Goal: Task Accomplishment & Management: Use online tool/utility

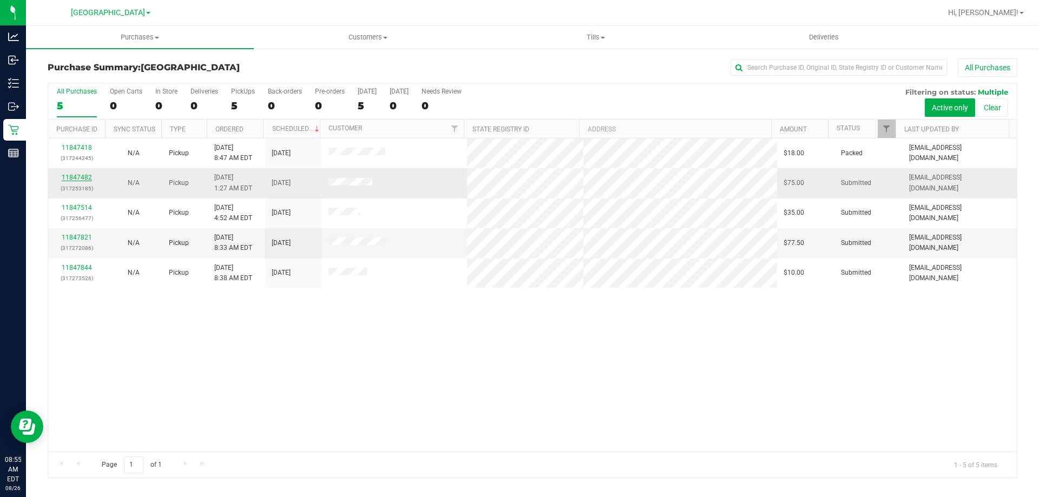
click at [73, 175] on link "11847482" at bounding box center [77, 178] width 30 height 8
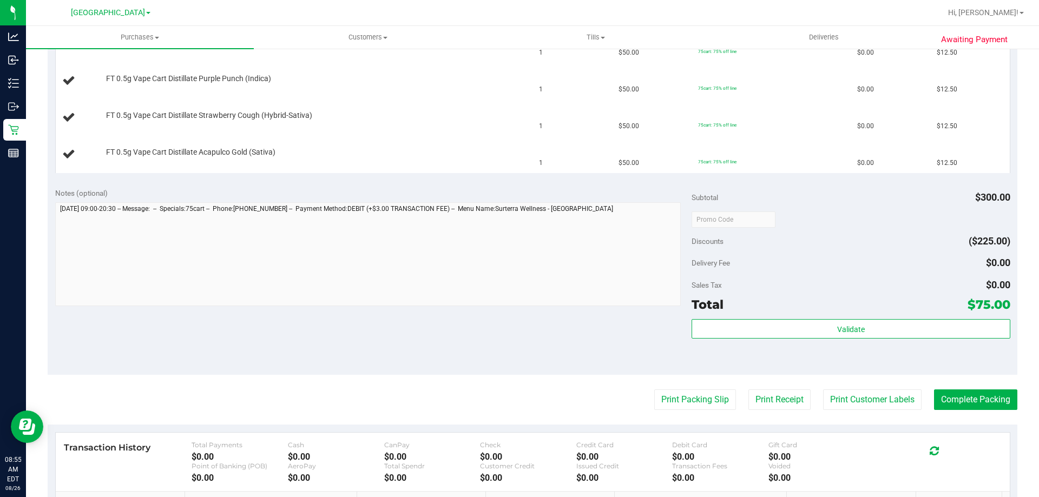
scroll to position [433, 0]
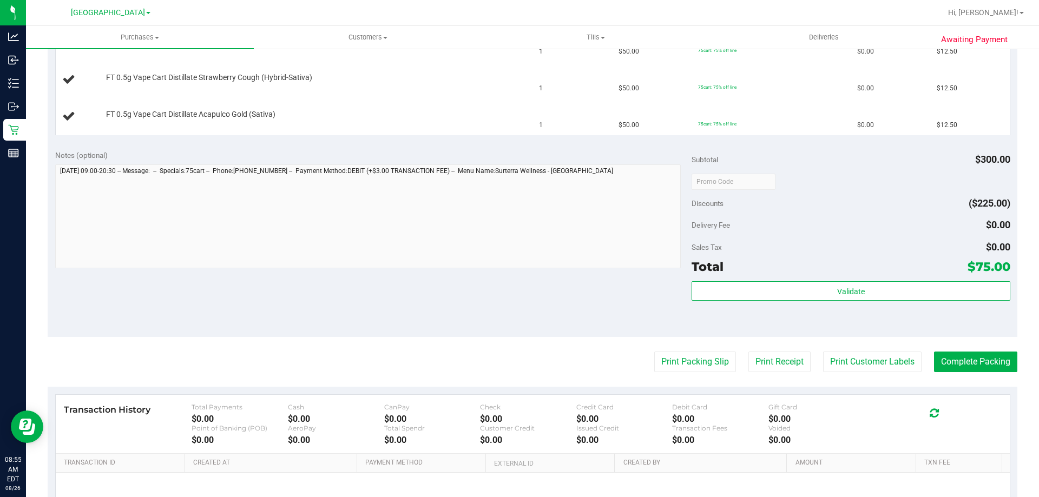
click at [699, 347] on purchase-details "Back Edit Purchase Cancel Purchase View Profile # 11847482 BioTrack ID: - Submi…" at bounding box center [533, 108] width 970 height 964
click at [693, 355] on button "Print Packing Slip" at bounding box center [695, 362] width 82 height 21
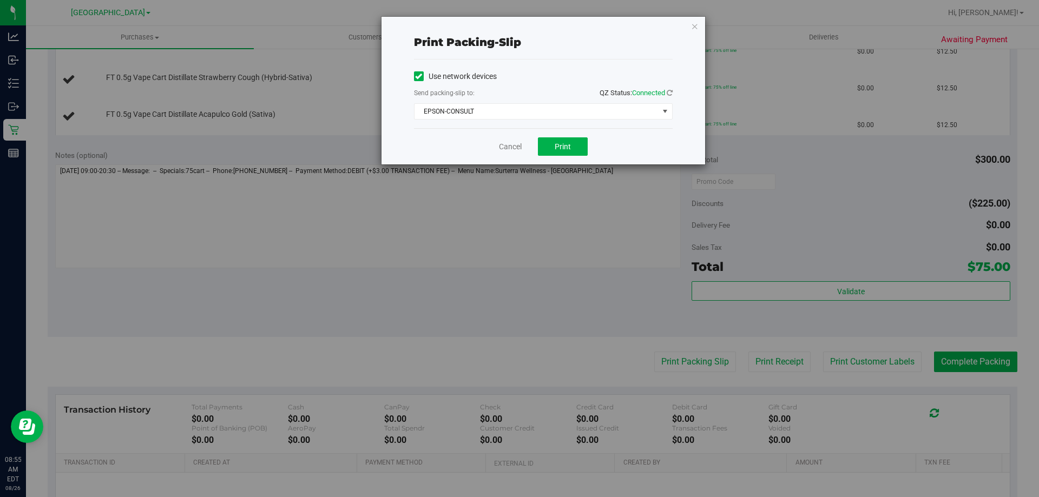
click at [491, 101] on div "Use network devices Send packing-slip to: QZ Status: Connected EPSON-CONSULT Ch…" at bounding box center [543, 93] width 259 height 51
click at [476, 104] on span "EPSON-CONSULT" at bounding box center [537, 111] width 244 height 15
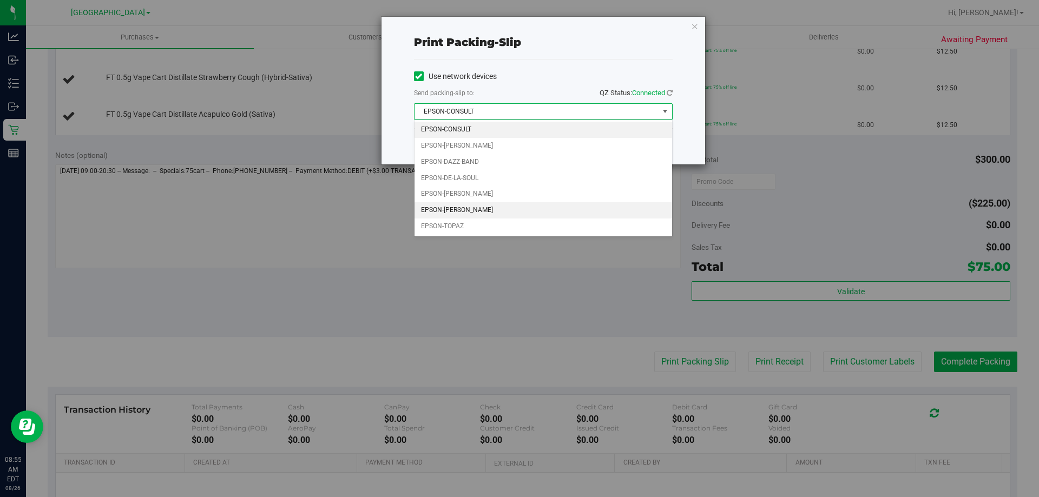
click at [471, 211] on li "EPSON-[PERSON_NAME]" at bounding box center [544, 210] width 258 height 16
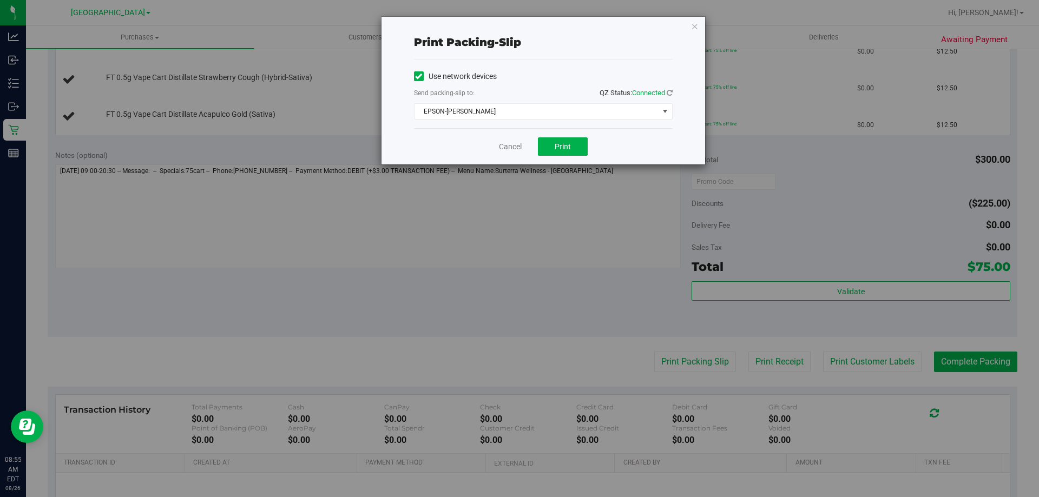
click at [562, 136] on div "Cancel Print" at bounding box center [543, 146] width 259 height 36
click at [562, 142] on span "Print" at bounding box center [563, 146] width 16 height 9
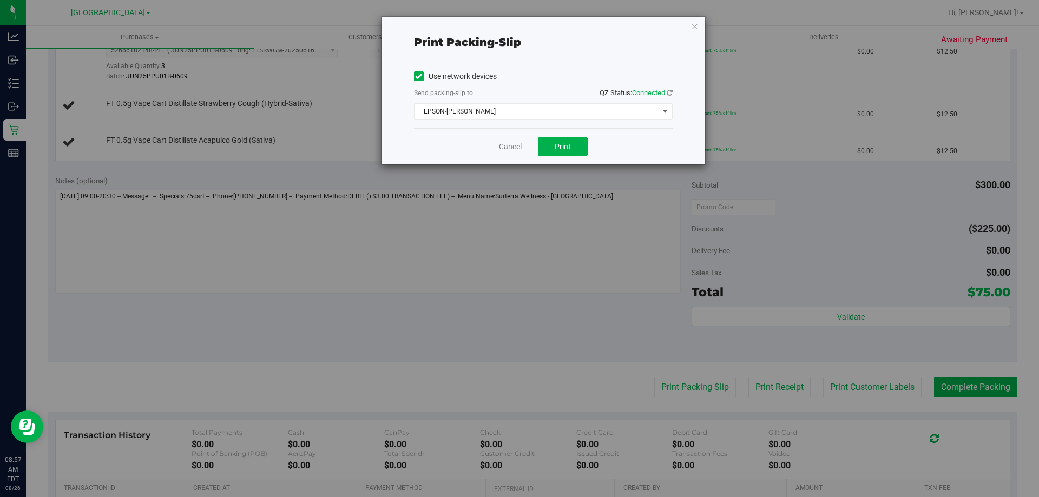
click at [508, 146] on link "Cancel" at bounding box center [510, 146] width 23 height 11
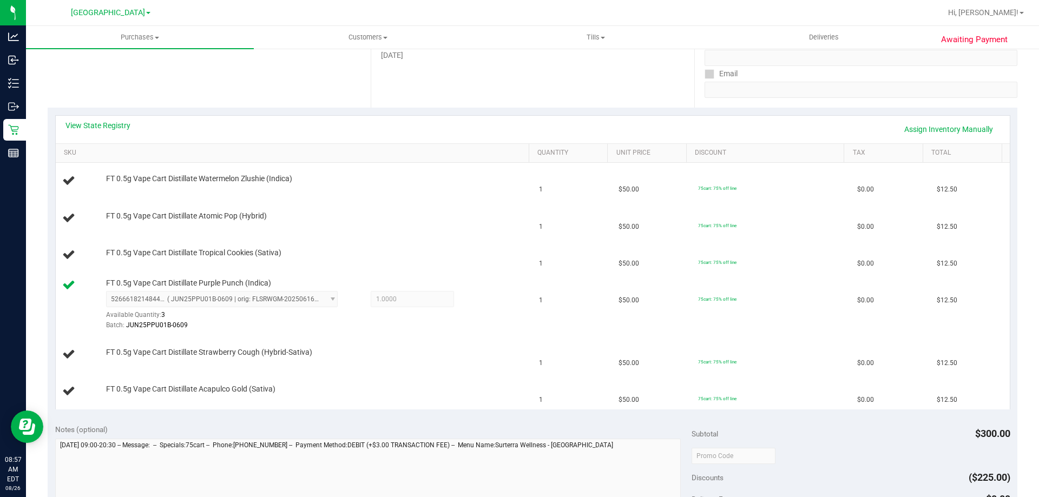
scroll to position [175, 0]
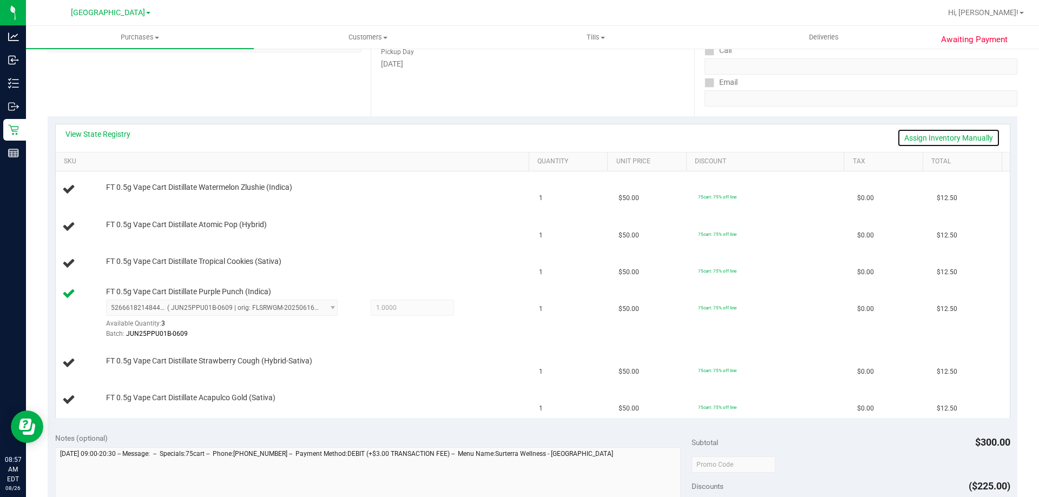
click at [947, 135] on link "Assign Inventory Manually" at bounding box center [948, 138] width 103 height 18
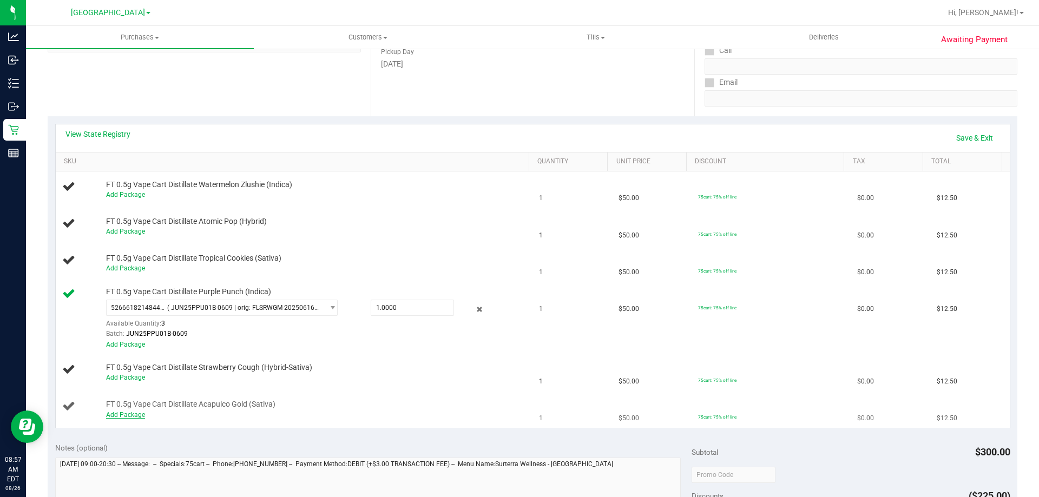
click at [123, 416] on link "Add Package" at bounding box center [125, 415] width 39 height 8
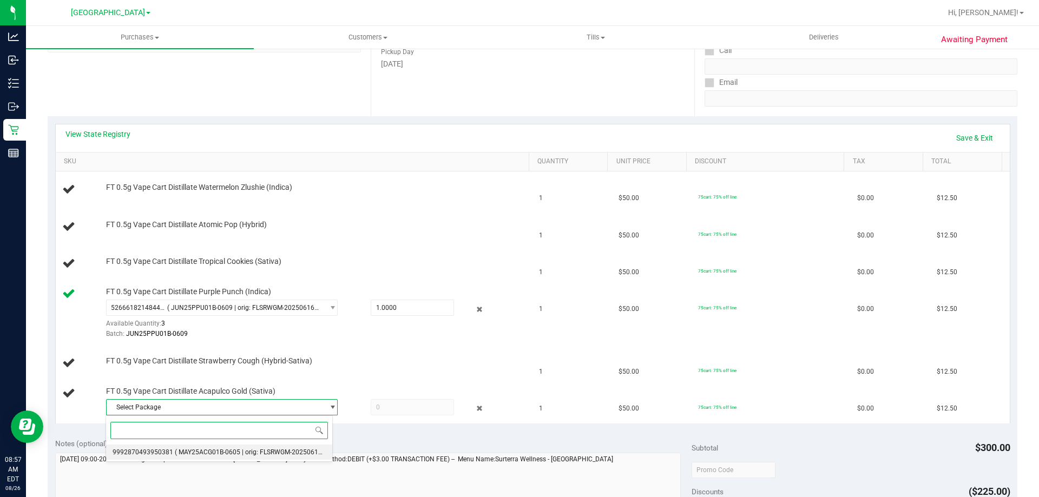
click at [227, 450] on span "( MAY25ACG01B-0605 | orig: FLSRWGM-20250612-1848 )" at bounding box center [259, 453] width 168 height 8
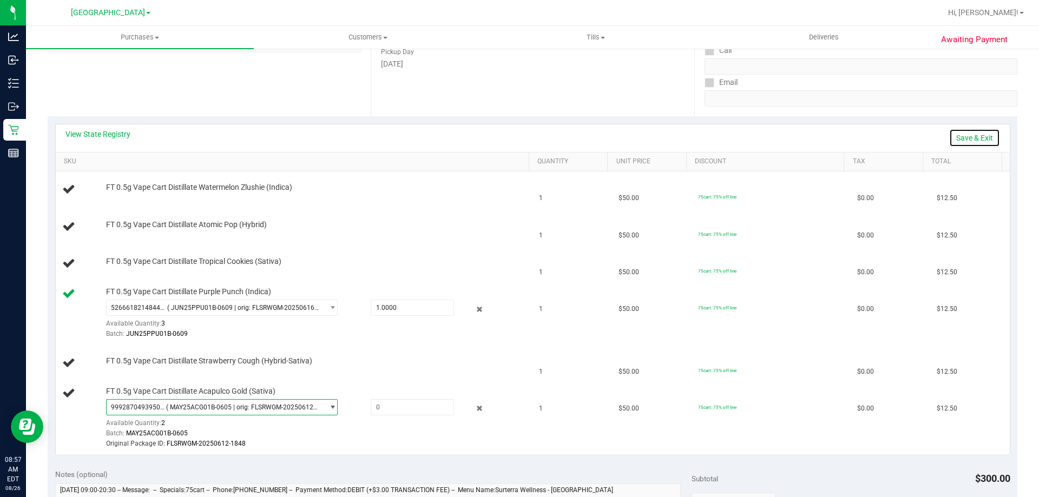
click at [973, 130] on link "Save & Exit" at bounding box center [974, 138] width 51 height 18
click at [943, 136] on link "Assign Inventory Manually" at bounding box center [948, 138] width 103 height 18
click at [411, 409] on input "text" at bounding box center [412, 407] width 82 height 15
type input "1"
click at [851, 339] on td "$0.00" at bounding box center [891, 313] width 80 height 63
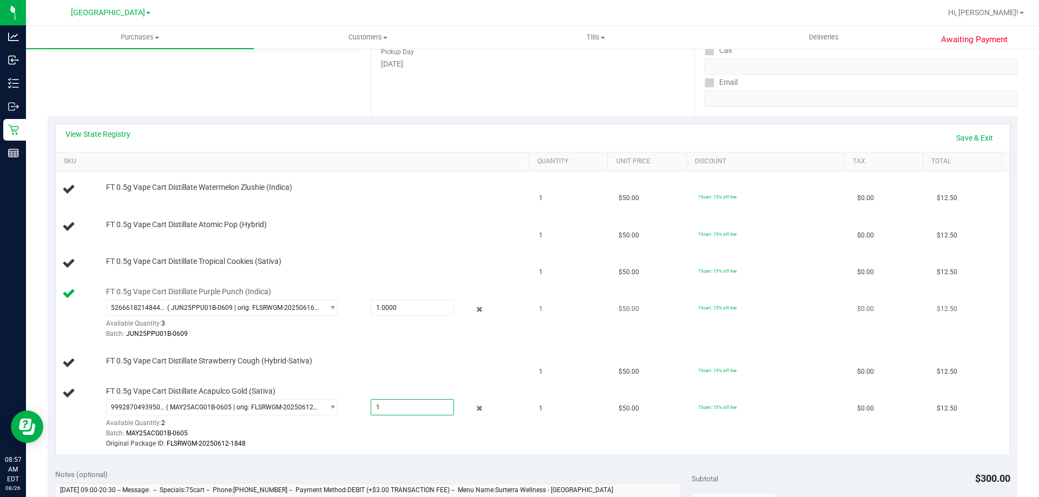
type input "1.0000"
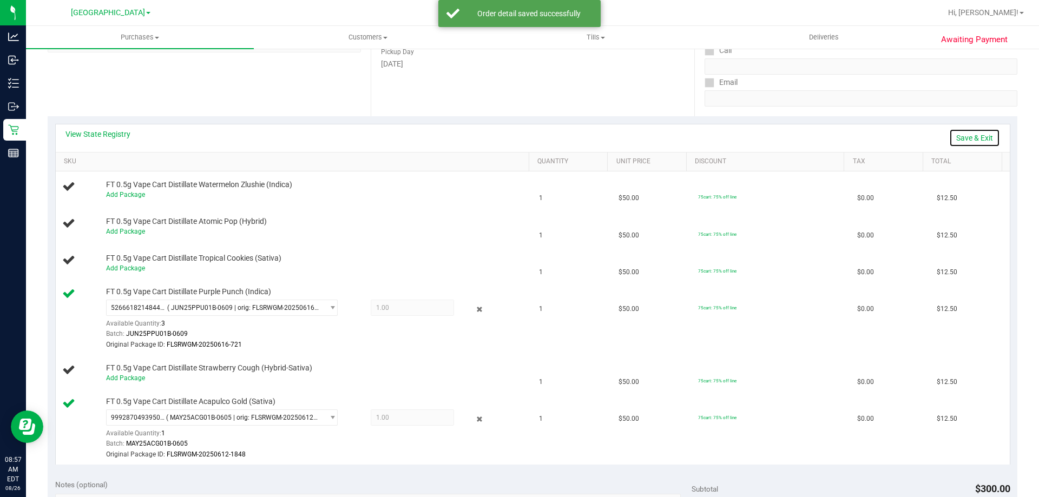
click at [961, 135] on link "Save & Exit" at bounding box center [974, 138] width 51 height 18
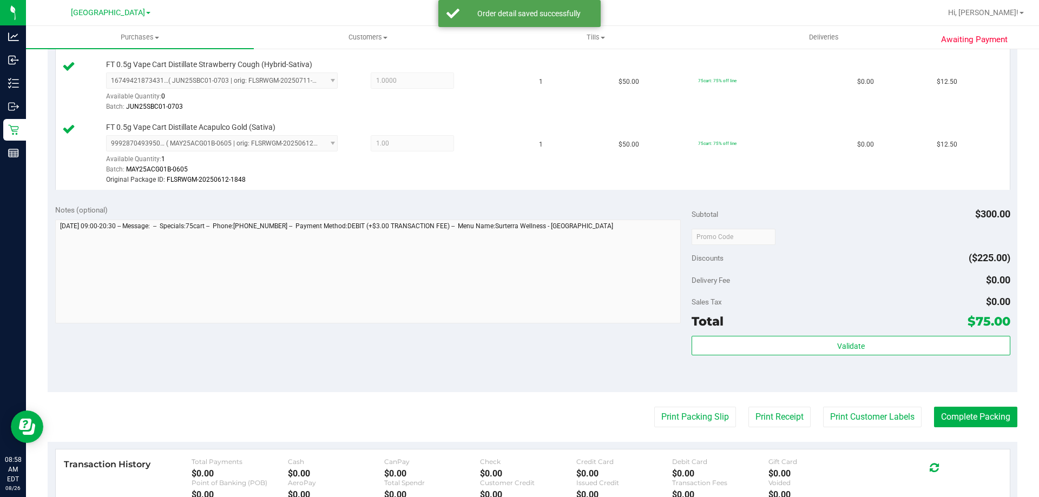
scroll to position [554, 0]
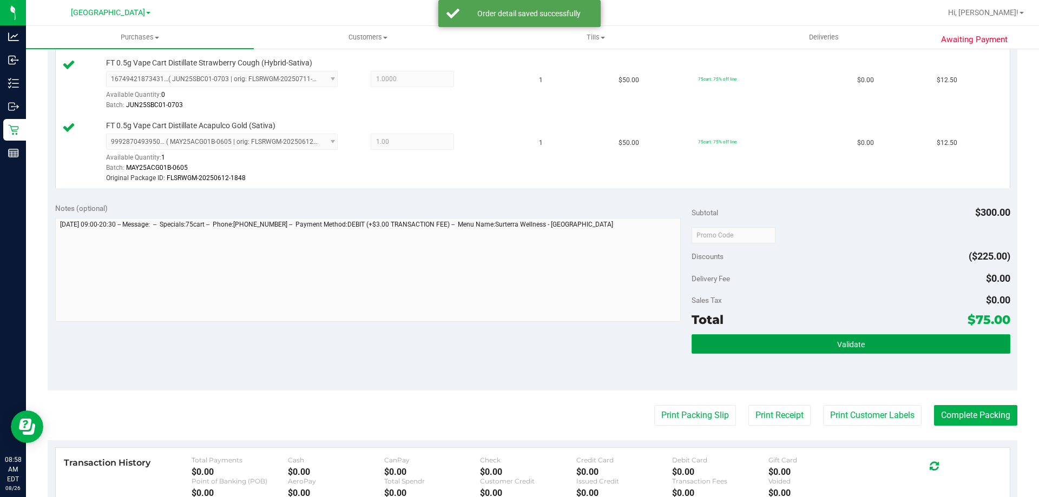
click at [755, 336] on button "Validate" at bounding box center [851, 343] width 318 height 19
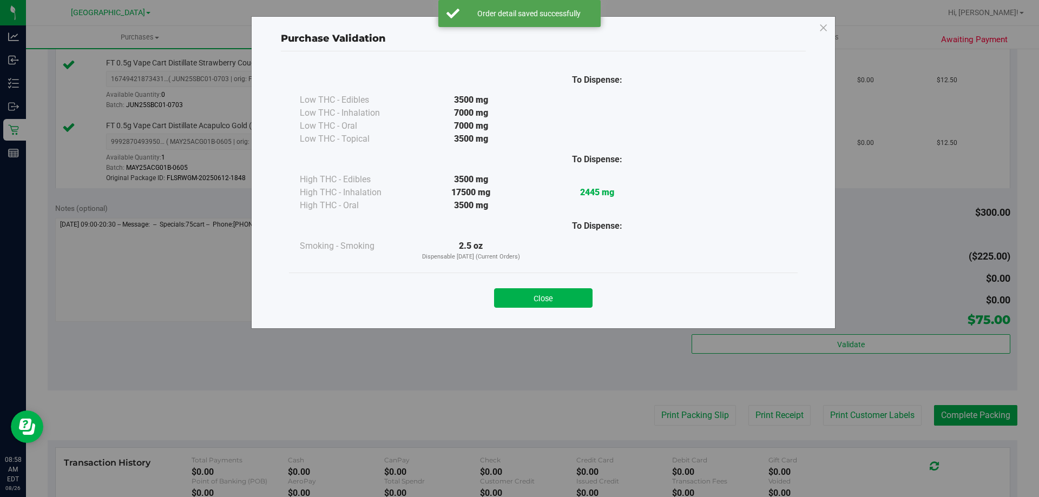
click at [561, 285] on div "Close" at bounding box center [543, 294] width 492 height 27
click at [556, 301] on button "Close" at bounding box center [543, 297] width 98 height 19
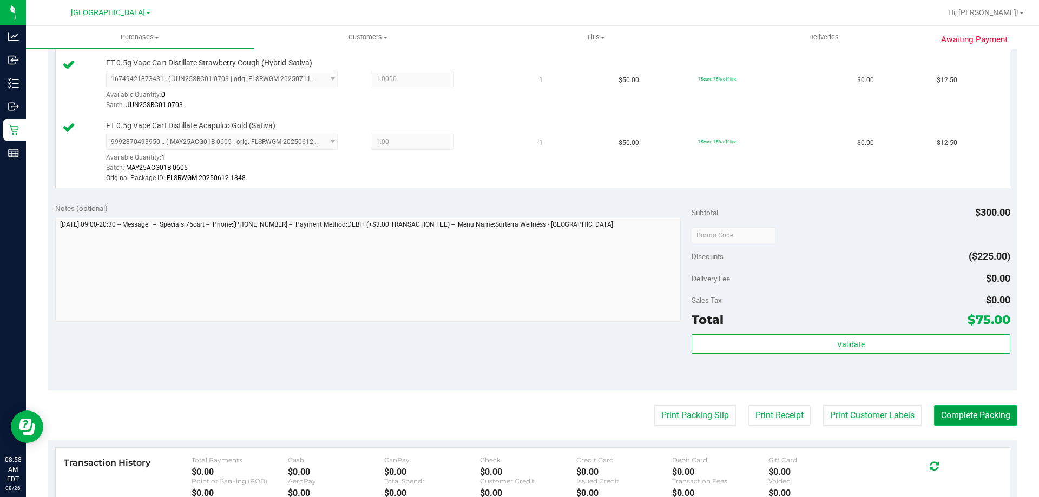
click at [992, 423] on button "Complete Packing" at bounding box center [975, 415] width 83 height 21
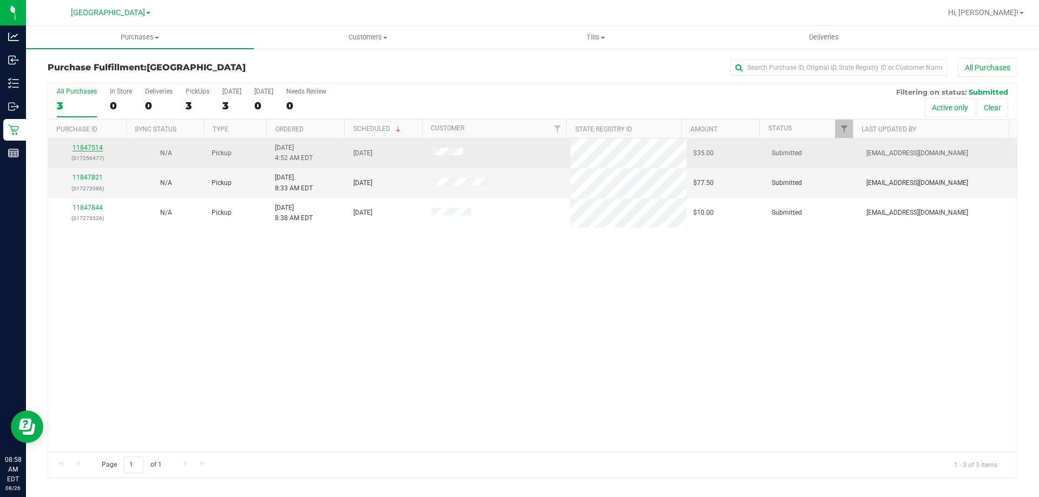
click at [80, 149] on link "11847514" at bounding box center [88, 148] width 30 height 8
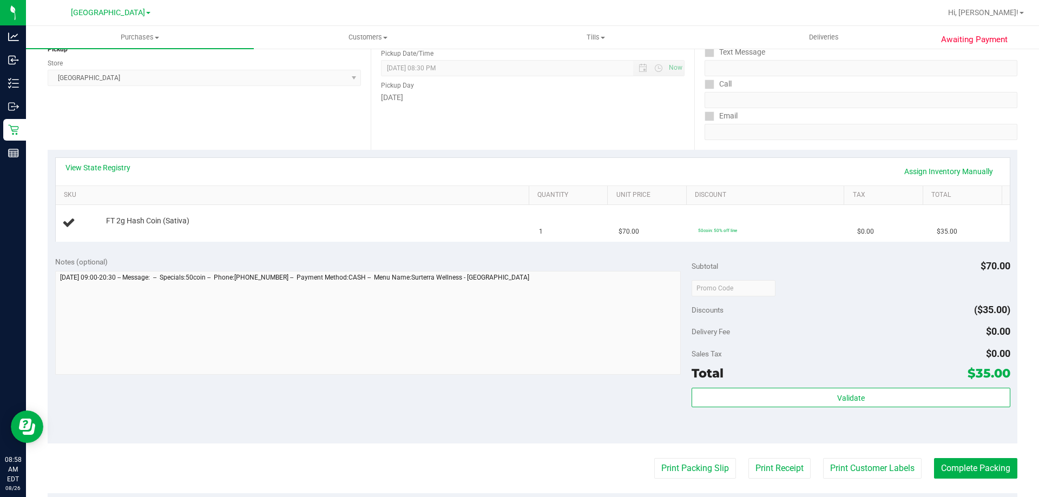
scroll to position [216, 0]
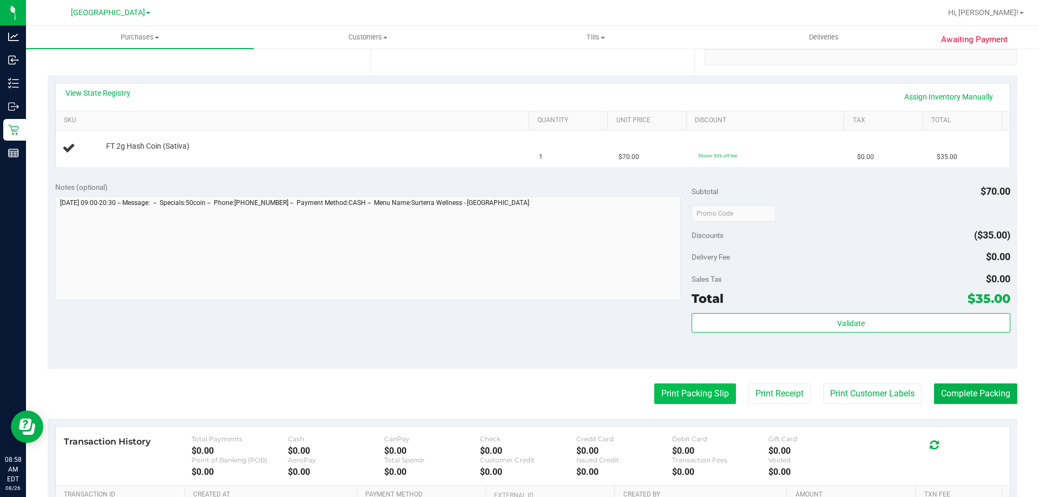
click at [674, 402] on button "Print Packing Slip" at bounding box center [695, 394] width 82 height 21
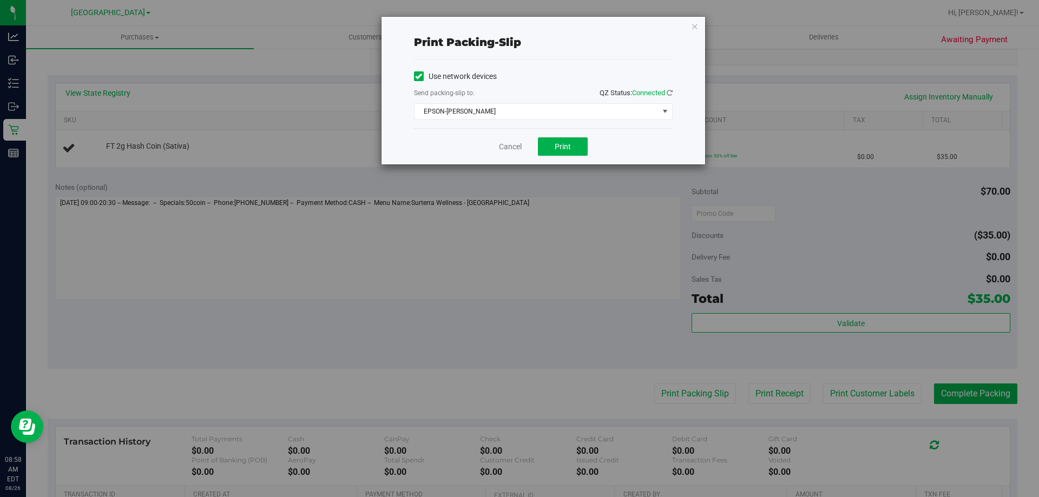
click at [551, 136] on div "Cancel Print" at bounding box center [543, 146] width 259 height 36
click at [555, 145] on span "Print" at bounding box center [563, 146] width 16 height 9
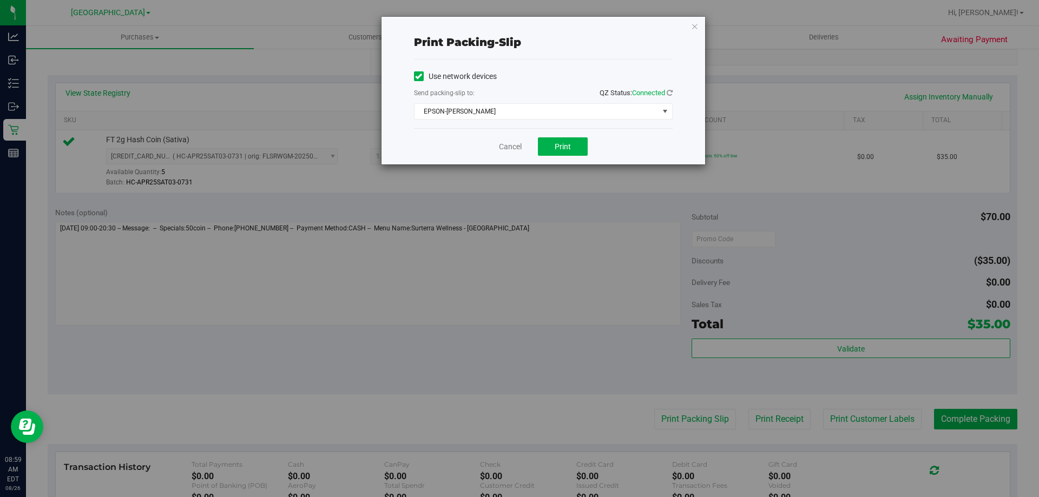
click at [517, 153] on div "Cancel Print" at bounding box center [543, 146] width 259 height 36
click at [516, 153] on div "Cancel Print" at bounding box center [543, 146] width 259 height 36
click at [515, 148] on link "Cancel" at bounding box center [510, 146] width 23 height 11
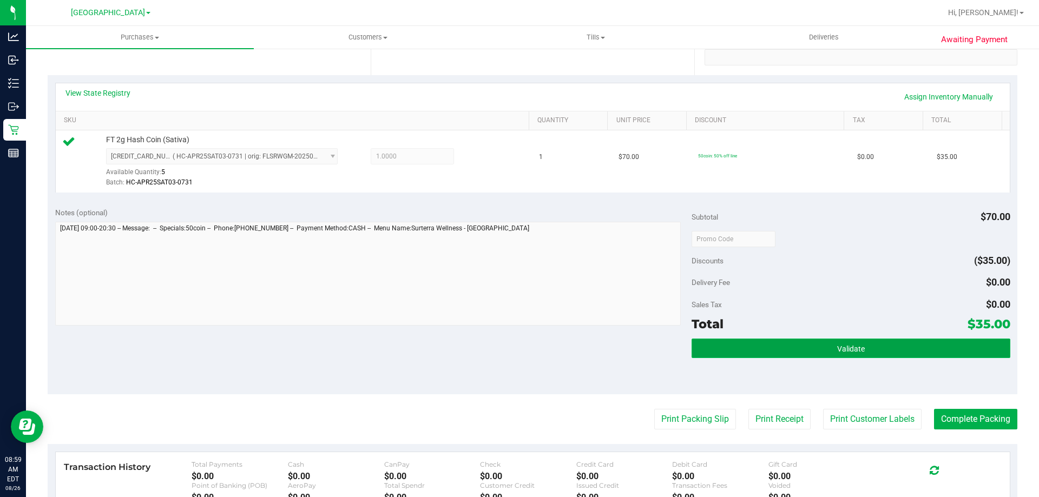
click at [846, 354] on button "Validate" at bounding box center [851, 348] width 318 height 19
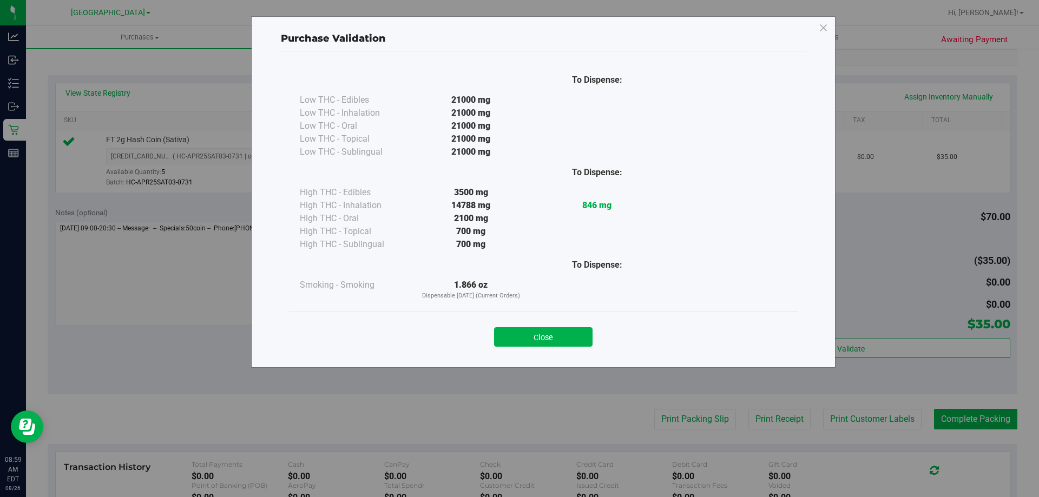
click at [548, 316] on div "Close" at bounding box center [543, 334] width 509 height 44
click at [549, 332] on button "Close" at bounding box center [543, 336] width 98 height 19
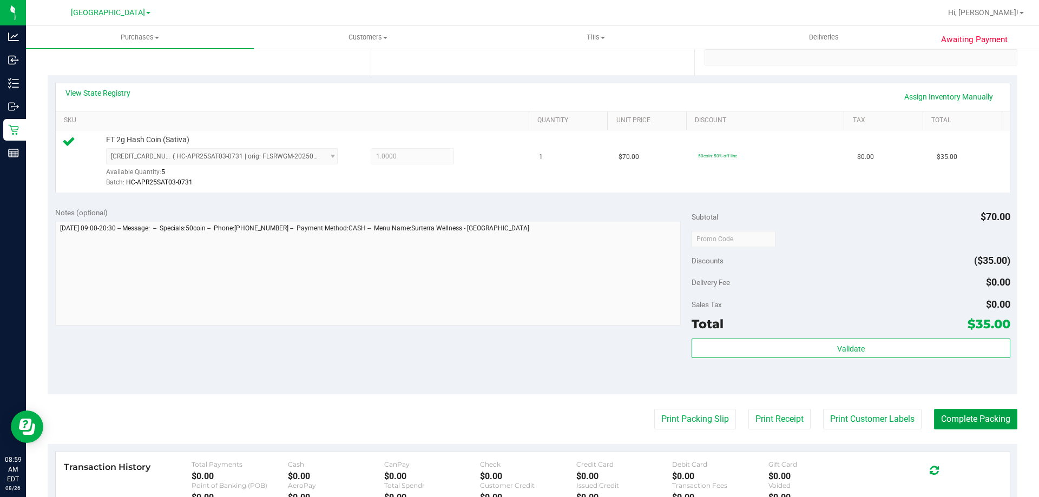
click at [971, 411] on button "Complete Packing" at bounding box center [975, 419] width 83 height 21
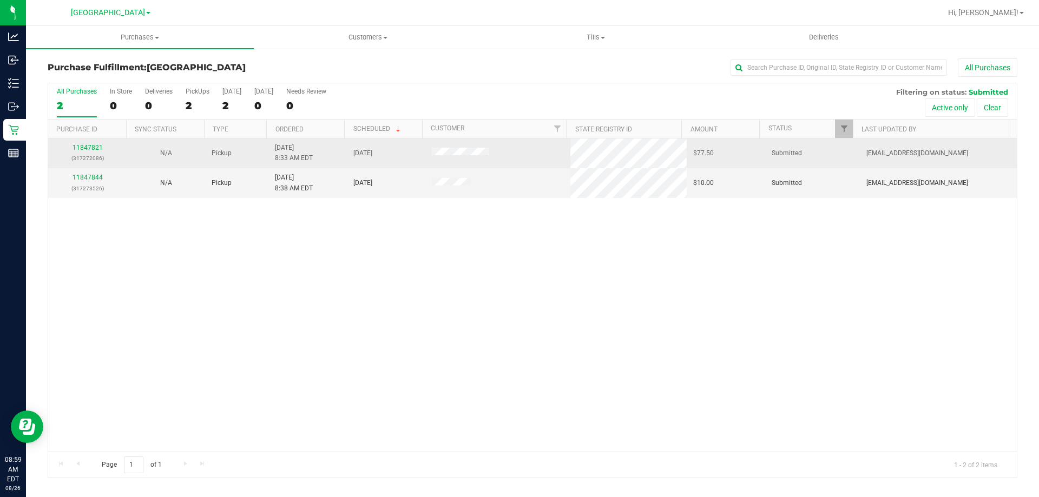
click at [95, 152] on div "11847821 (317272086)" at bounding box center [87, 153] width 65 height 21
click at [98, 147] on link "11847821" at bounding box center [88, 148] width 30 height 8
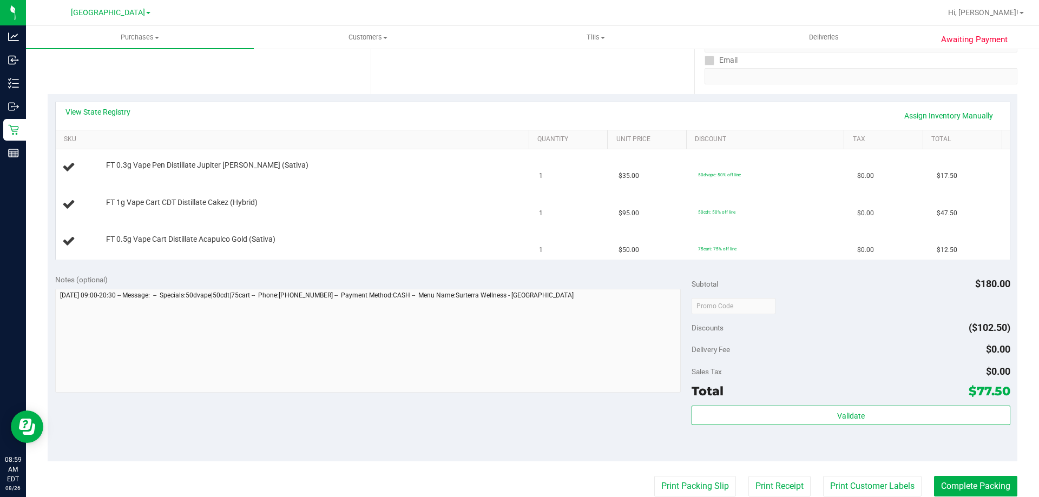
scroll to position [216, 0]
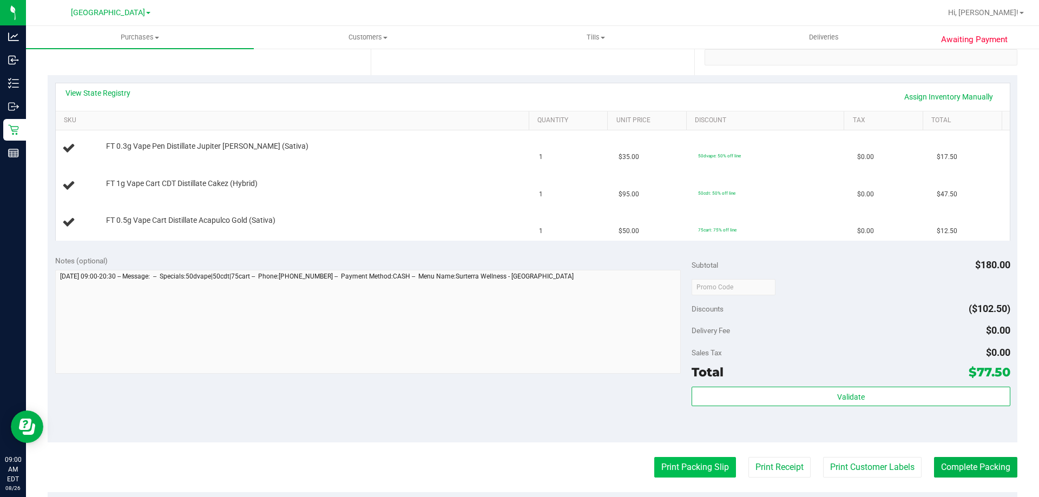
click at [671, 465] on button "Print Packing Slip" at bounding box center [695, 467] width 82 height 21
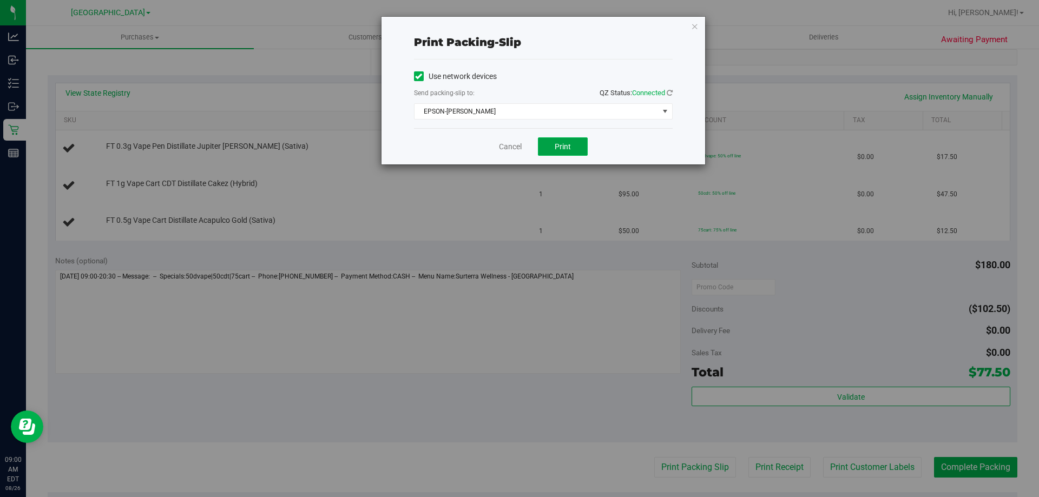
click at [555, 146] on span "Print" at bounding box center [563, 146] width 16 height 9
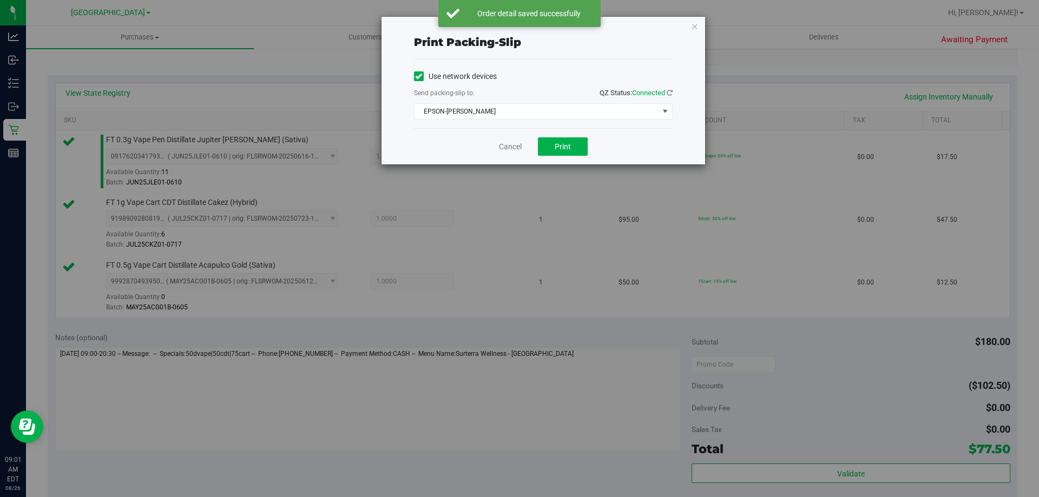
click at [513, 132] on div "Cancel Print" at bounding box center [543, 146] width 259 height 36
click at [508, 149] on link "Cancel" at bounding box center [510, 146] width 23 height 11
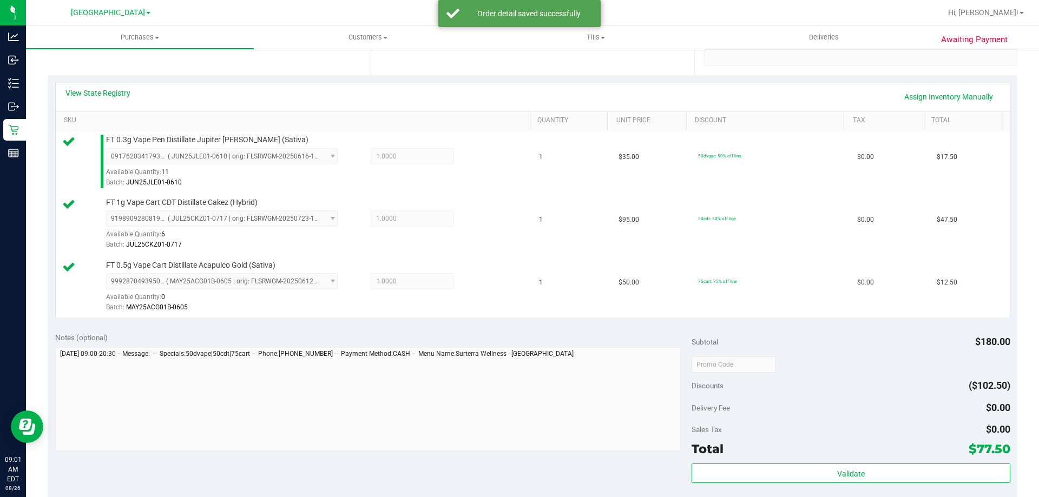
scroll to position [500, 0]
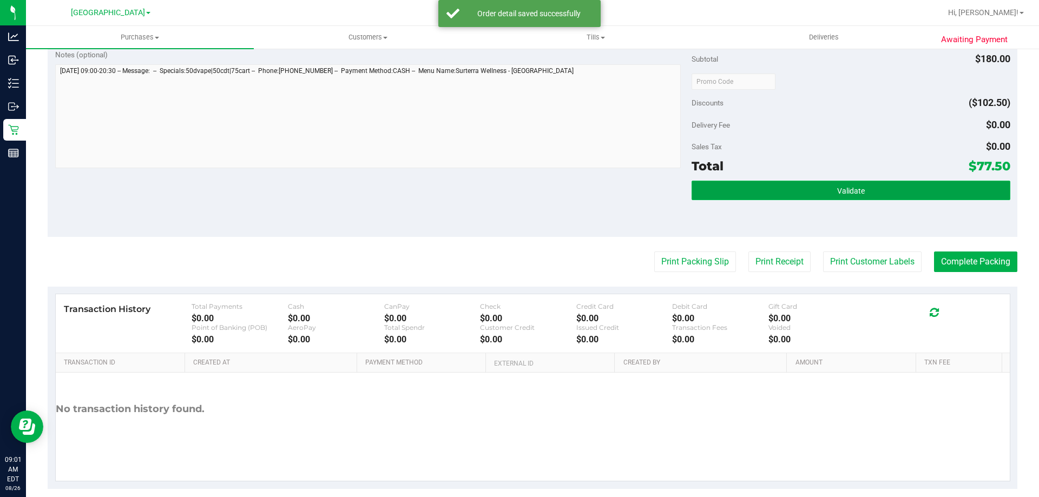
click at [816, 186] on button "Validate" at bounding box center [851, 190] width 318 height 19
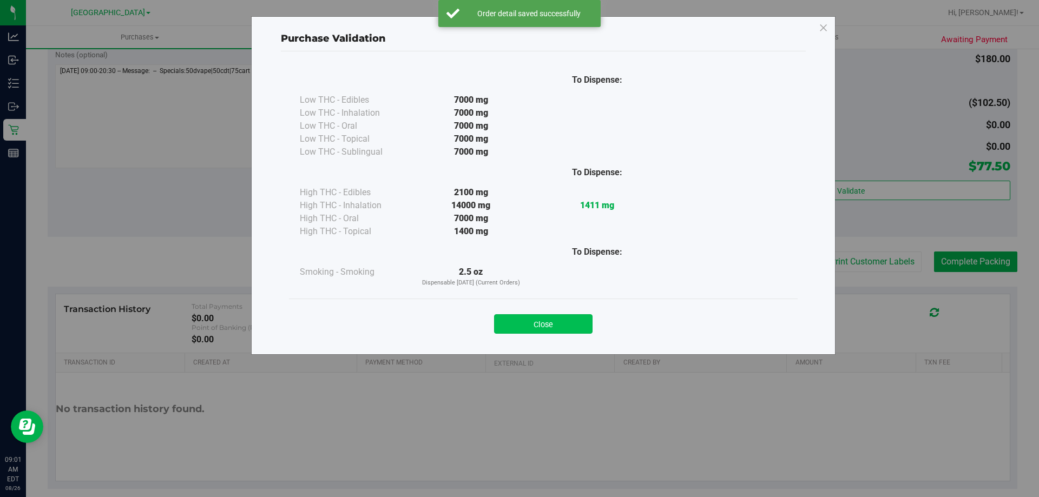
click at [551, 327] on button "Close" at bounding box center [543, 323] width 98 height 19
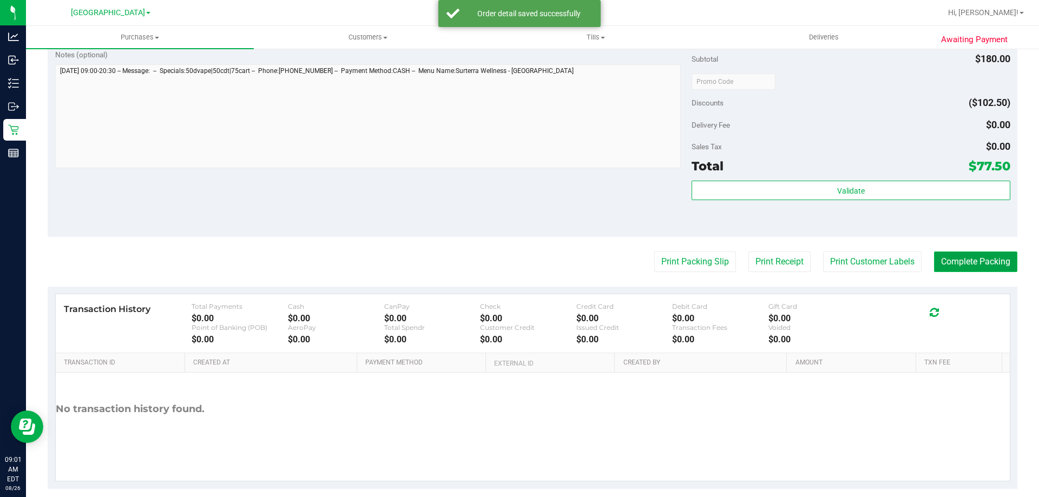
click at [972, 264] on button "Complete Packing" at bounding box center [975, 262] width 83 height 21
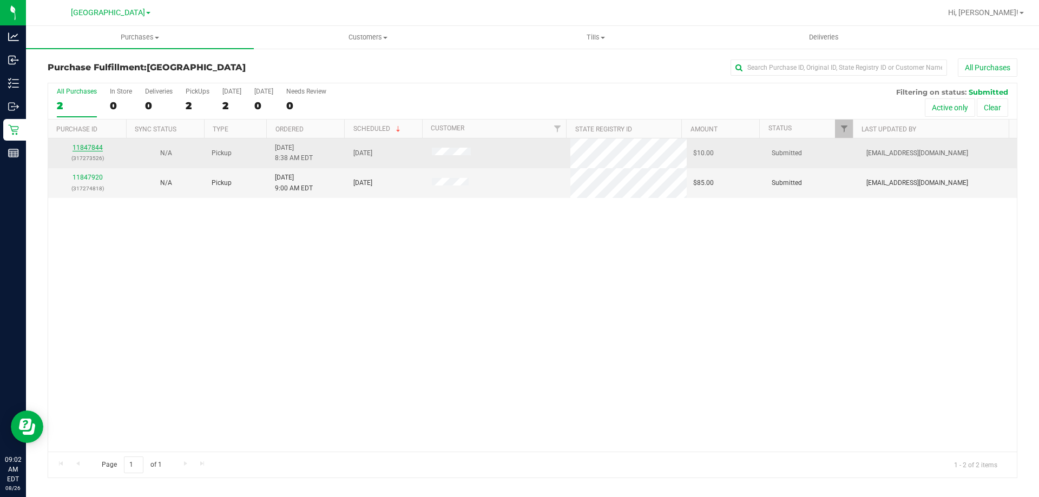
click at [93, 149] on link "11847844" at bounding box center [88, 148] width 30 height 8
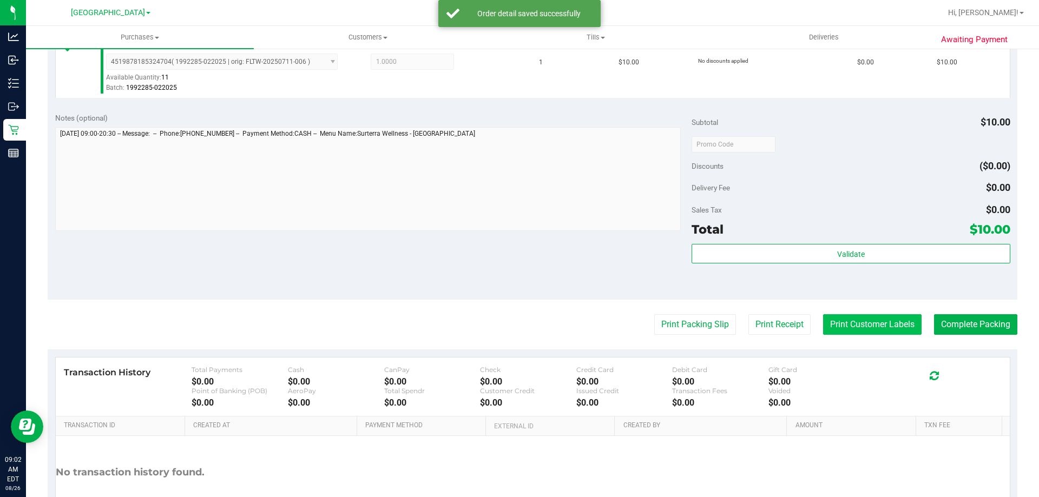
scroll to position [325, 0]
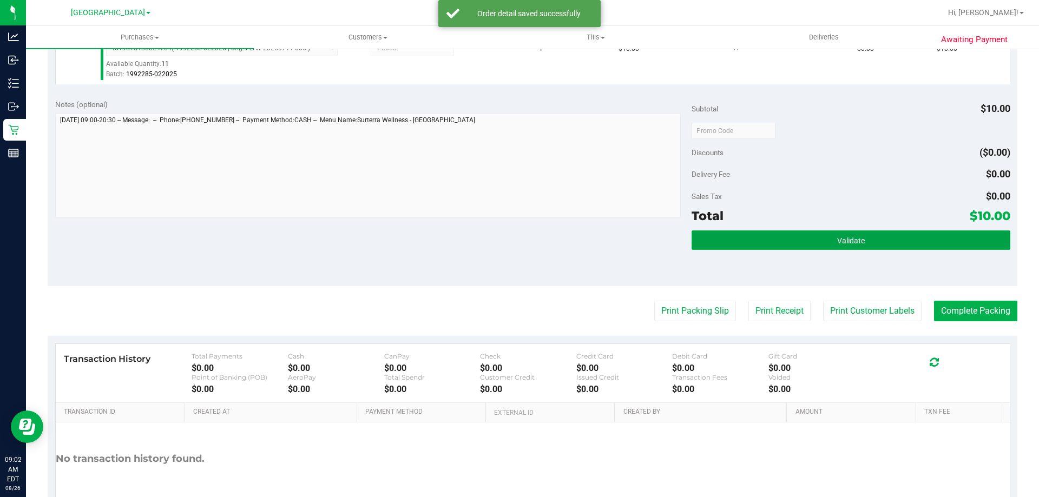
click at [875, 243] on button "Validate" at bounding box center [851, 240] width 318 height 19
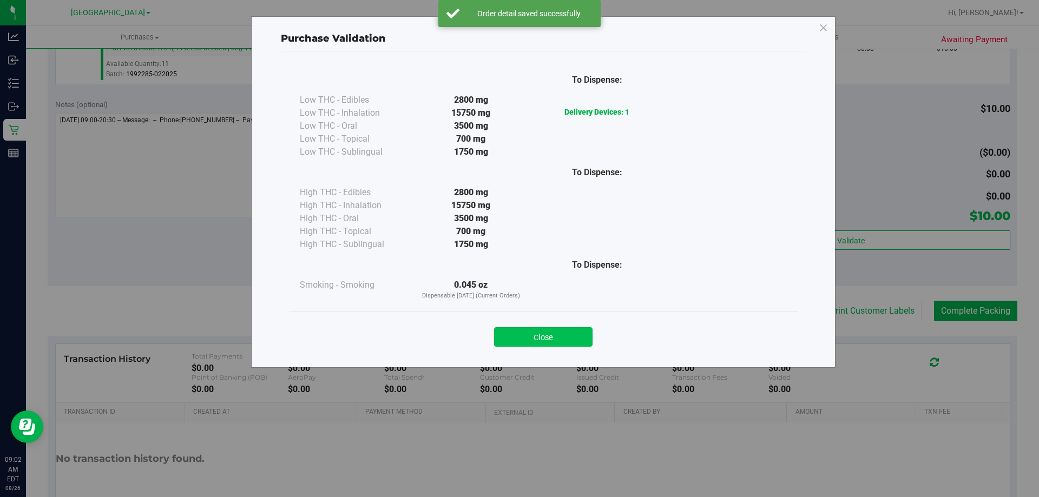
click at [569, 341] on button "Close" at bounding box center [543, 336] width 98 height 19
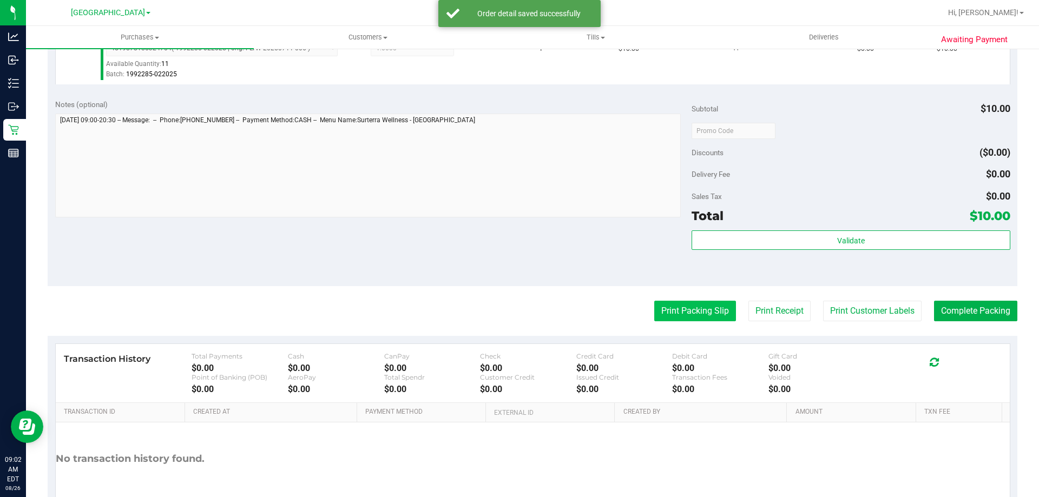
click at [681, 317] on button "Print Packing Slip" at bounding box center [695, 311] width 82 height 21
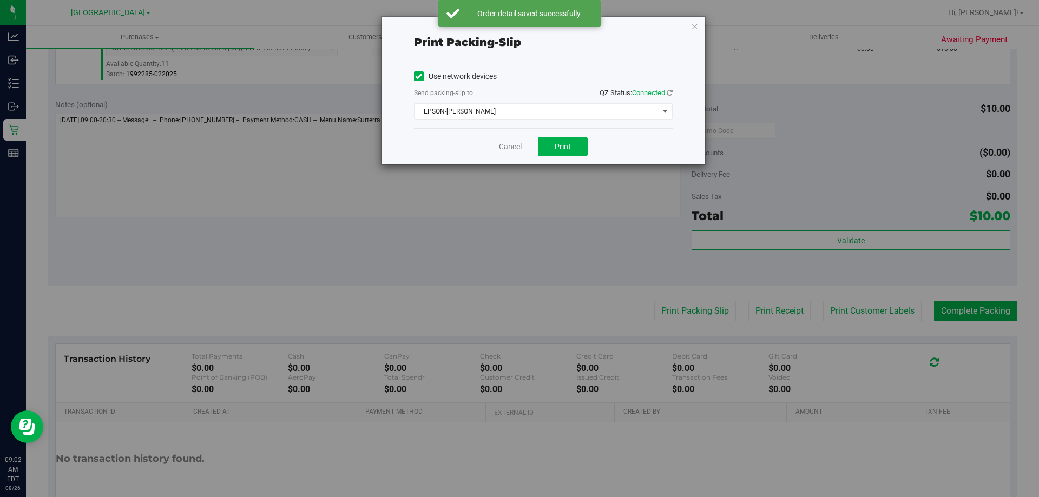
click at [562, 130] on div "Cancel Print" at bounding box center [543, 146] width 259 height 36
click at [561, 152] on button "Print" at bounding box center [563, 146] width 50 height 18
click at [695, 27] on icon "button" at bounding box center [695, 25] width 8 height 13
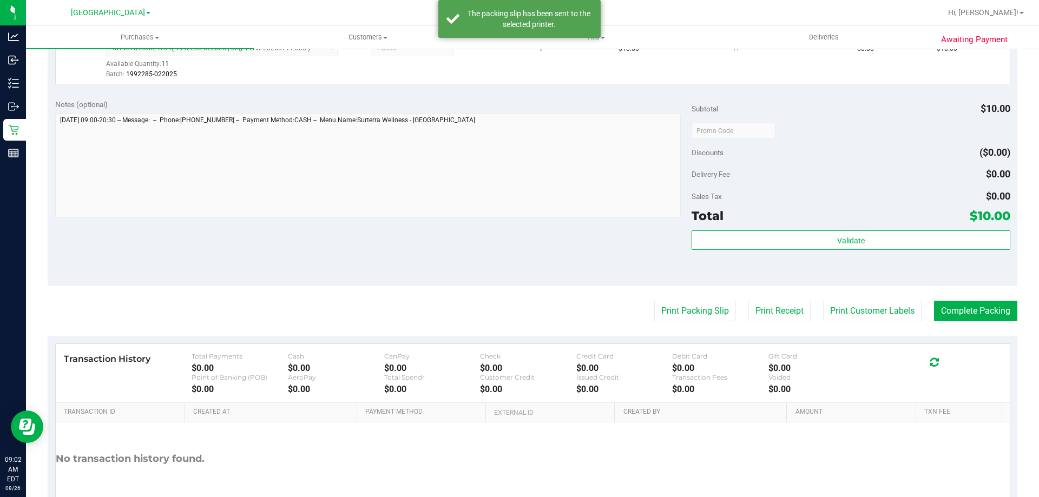
click at [987, 324] on purchase-details "Back Edit Purchase Cancel Purchase View Profile # 11847844 BioTrack ID: - Submi…" at bounding box center [533, 136] width 970 height 805
click at [990, 303] on button "Complete Packing" at bounding box center [975, 311] width 83 height 21
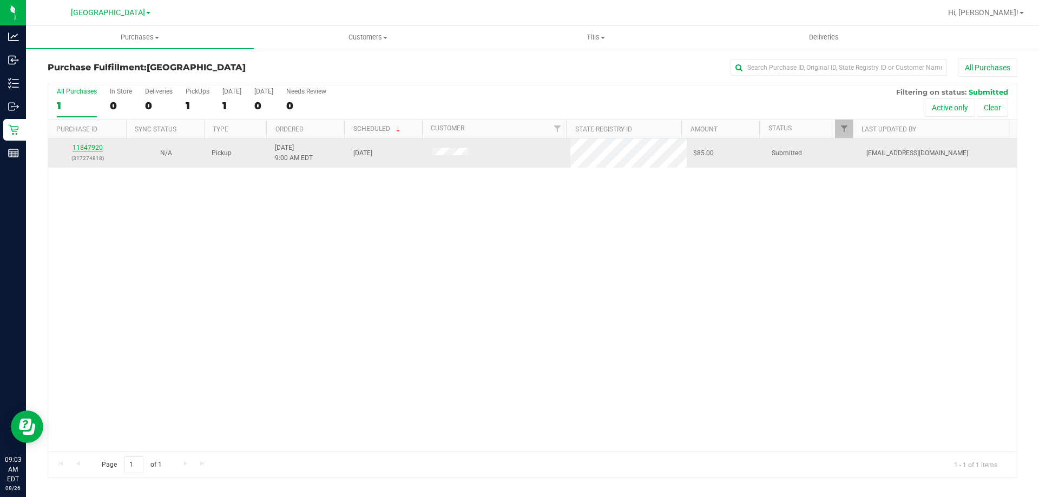
click at [84, 148] on link "11847920" at bounding box center [88, 148] width 30 height 8
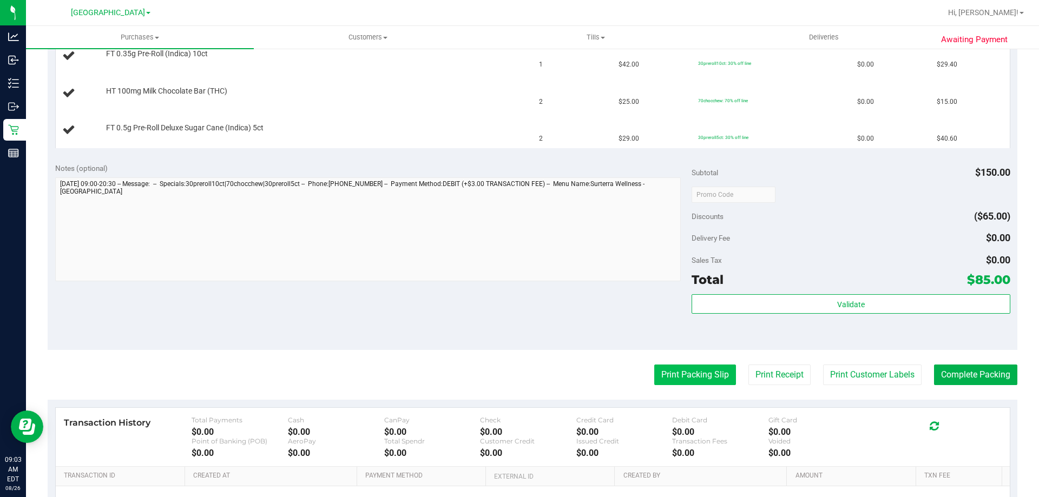
scroll to position [325, 0]
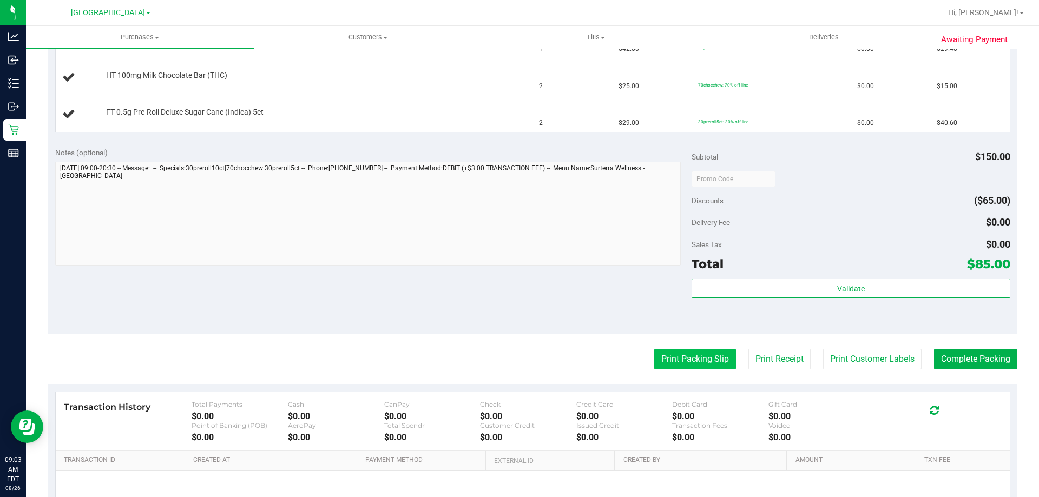
click at [664, 356] on button "Print Packing Slip" at bounding box center [695, 359] width 82 height 21
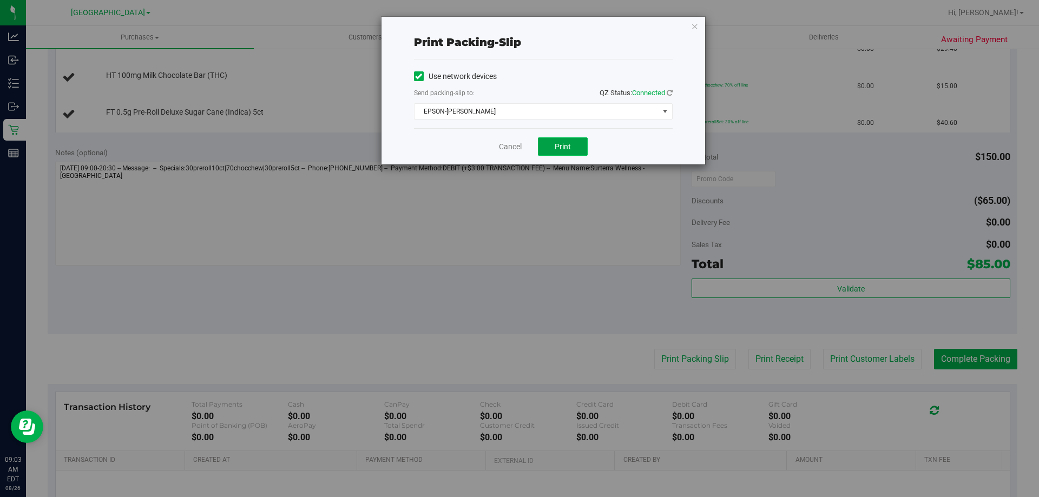
click at [564, 141] on button "Print" at bounding box center [563, 146] width 50 height 18
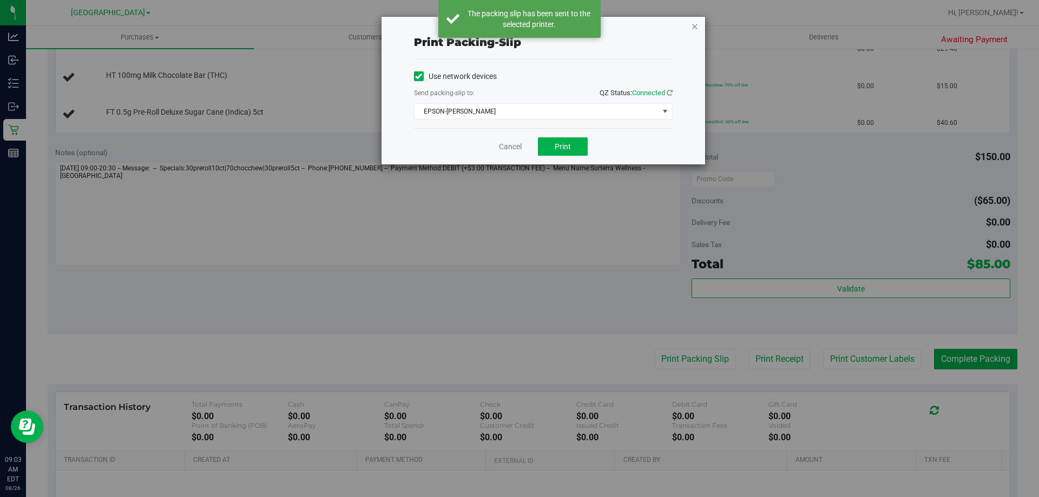
click at [696, 23] on icon "button" at bounding box center [695, 25] width 8 height 13
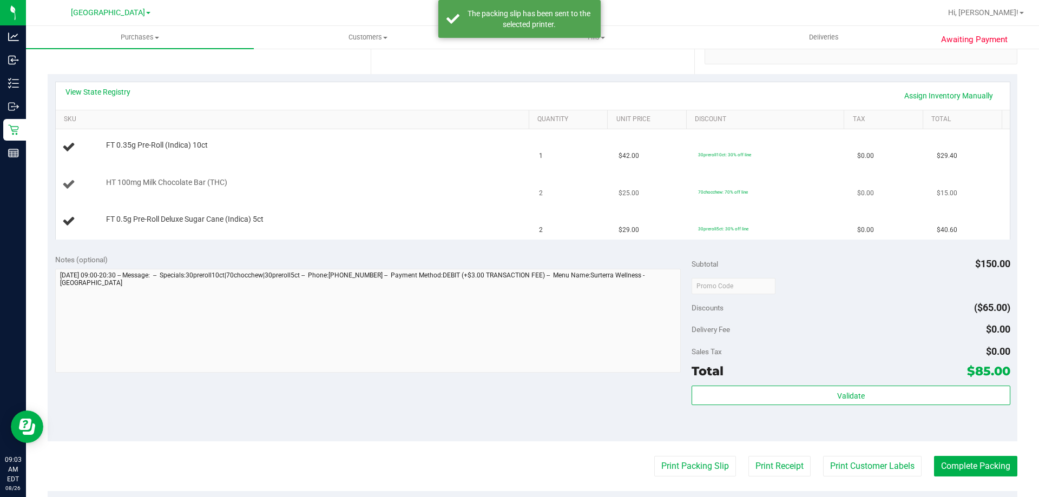
scroll to position [216, 0]
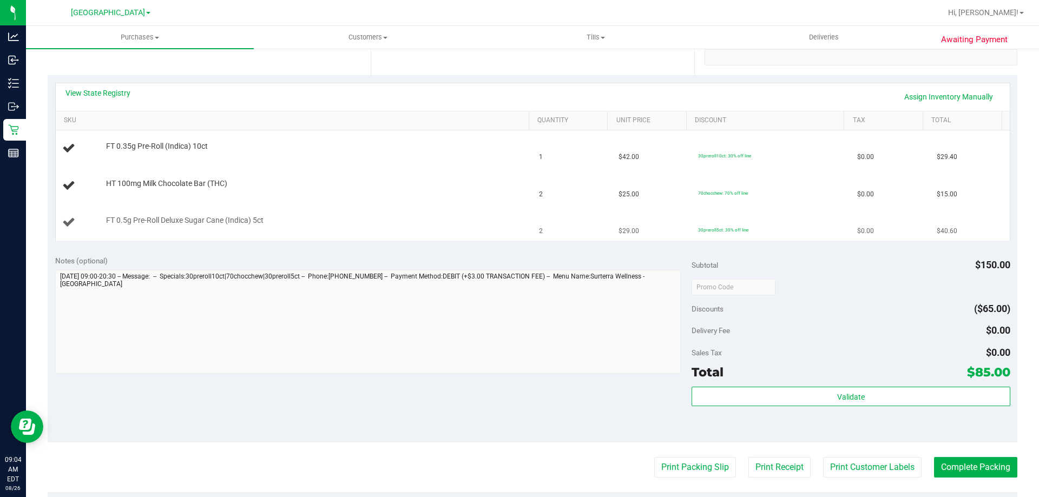
click at [654, 457] on button "Print Packing Slip" at bounding box center [695, 467] width 82 height 21
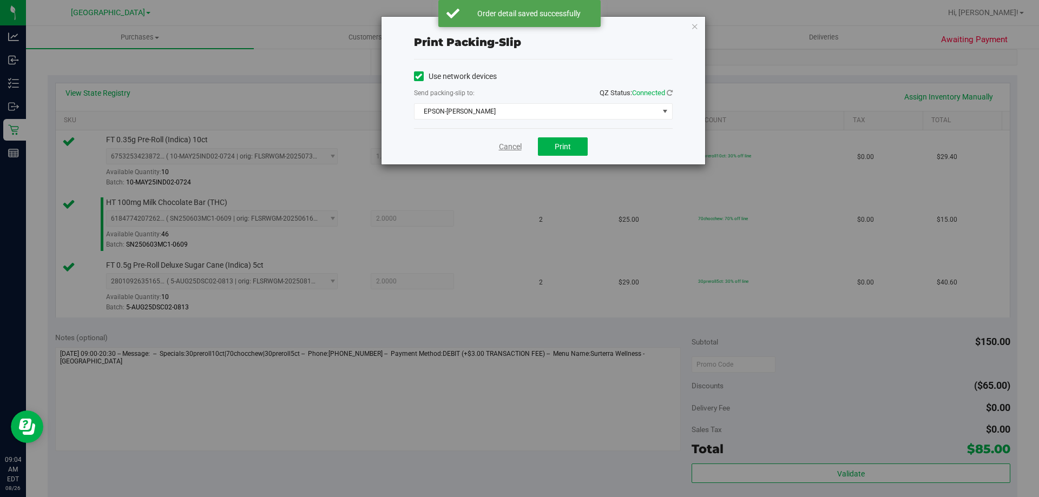
click at [507, 150] on link "Cancel" at bounding box center [510, 146] width 23 height 11
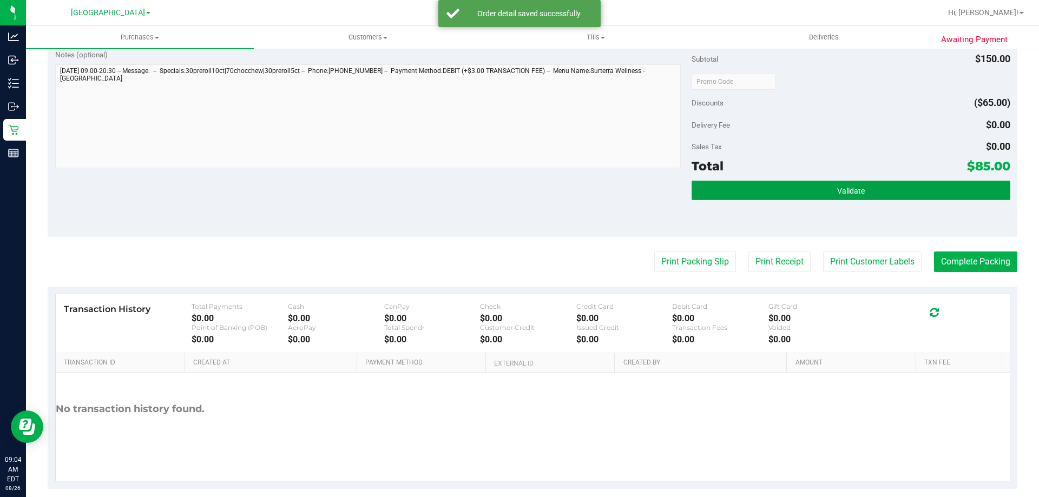
click at [838, 193] on span "Validate" at bounding box center [851, 191] width 28 height 9
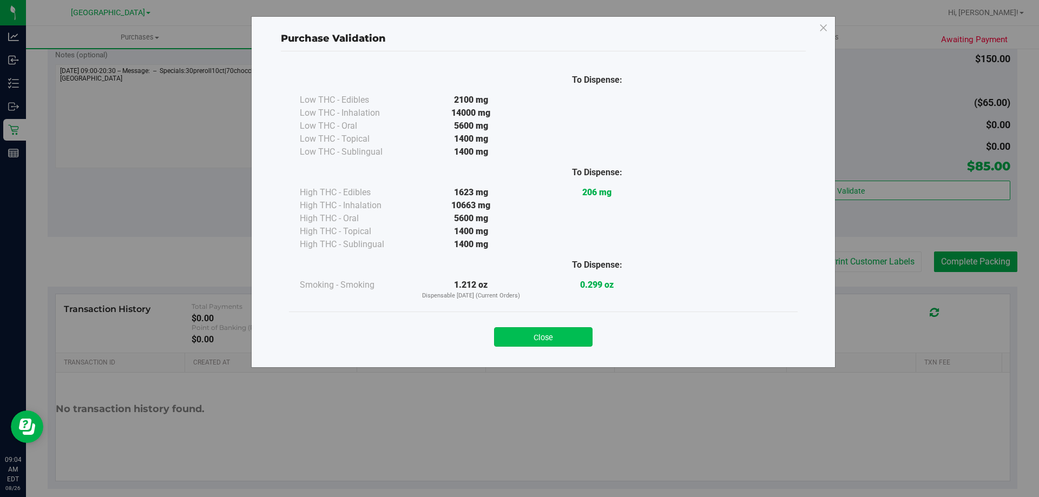
click at [569, 339] on button "Close" at bounding box center [543, 336] width 98 height 19
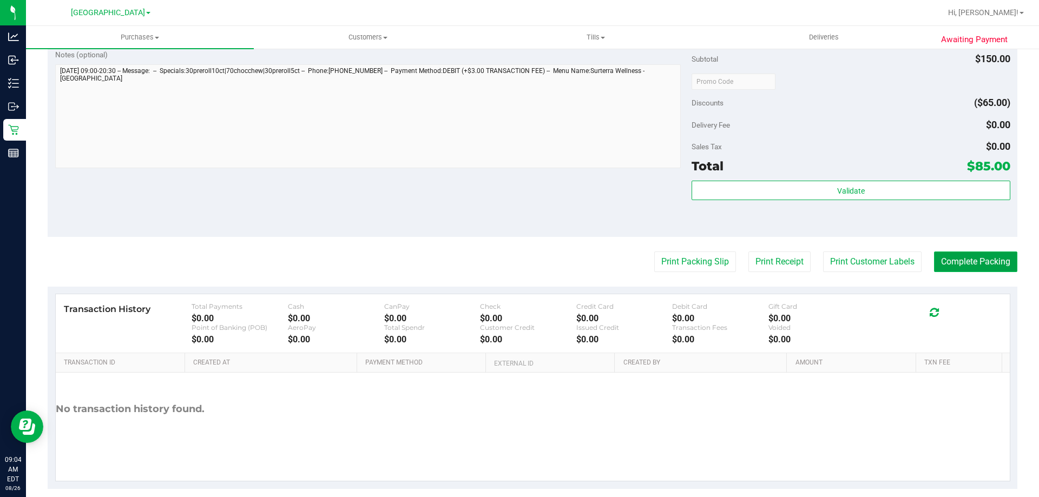
click at [969, 262] on button "Complete Packing" at bounding box center [975, 262] width 83 height 21
